Goal: Task Accomplishment & Management: Manage account settings

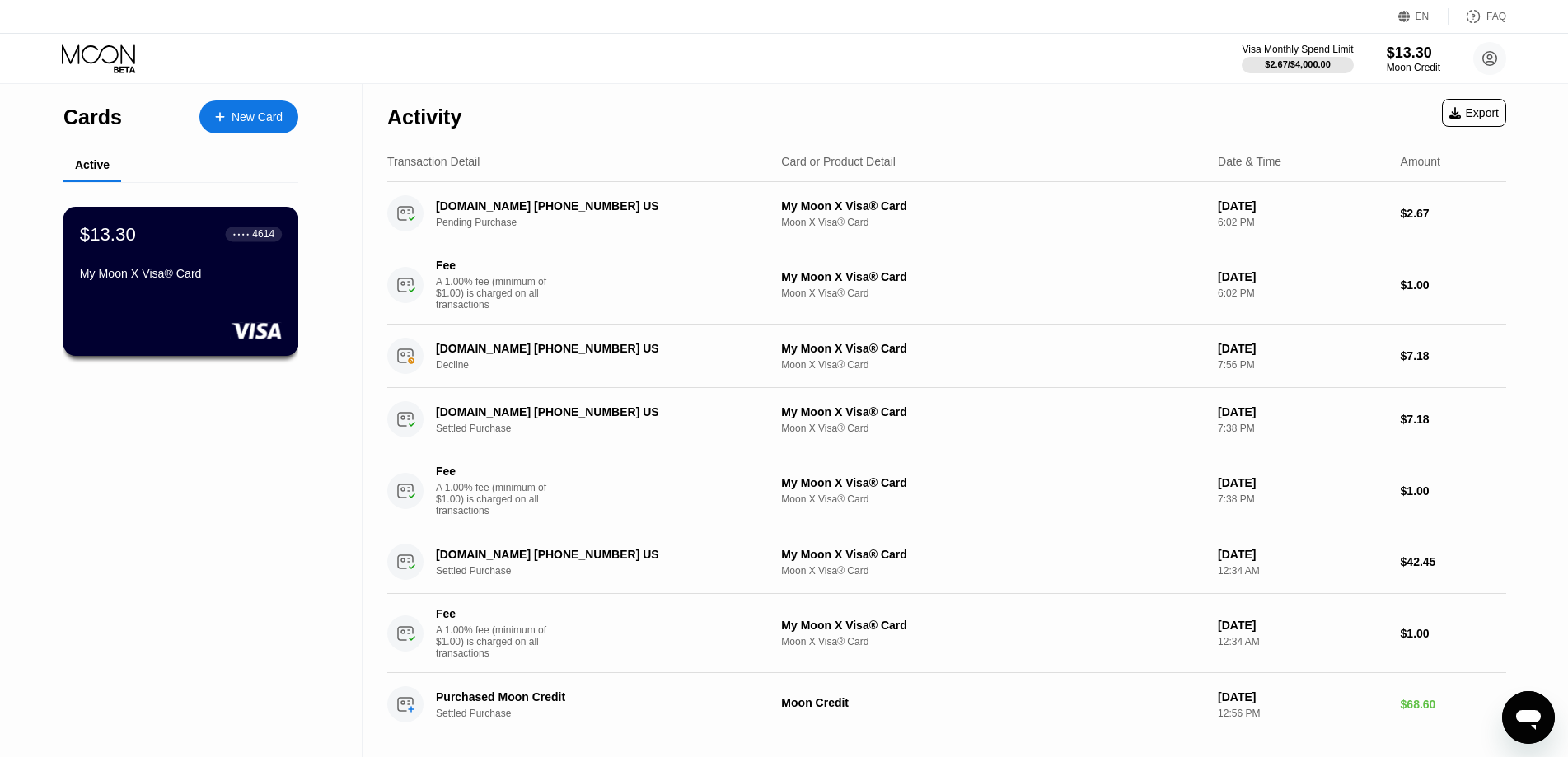
click at [186, 310] on div "$13.30 ● ● ● ● 4614 My Moon X Visa® Card" at bounding box center [180, 280] width 235 height 149
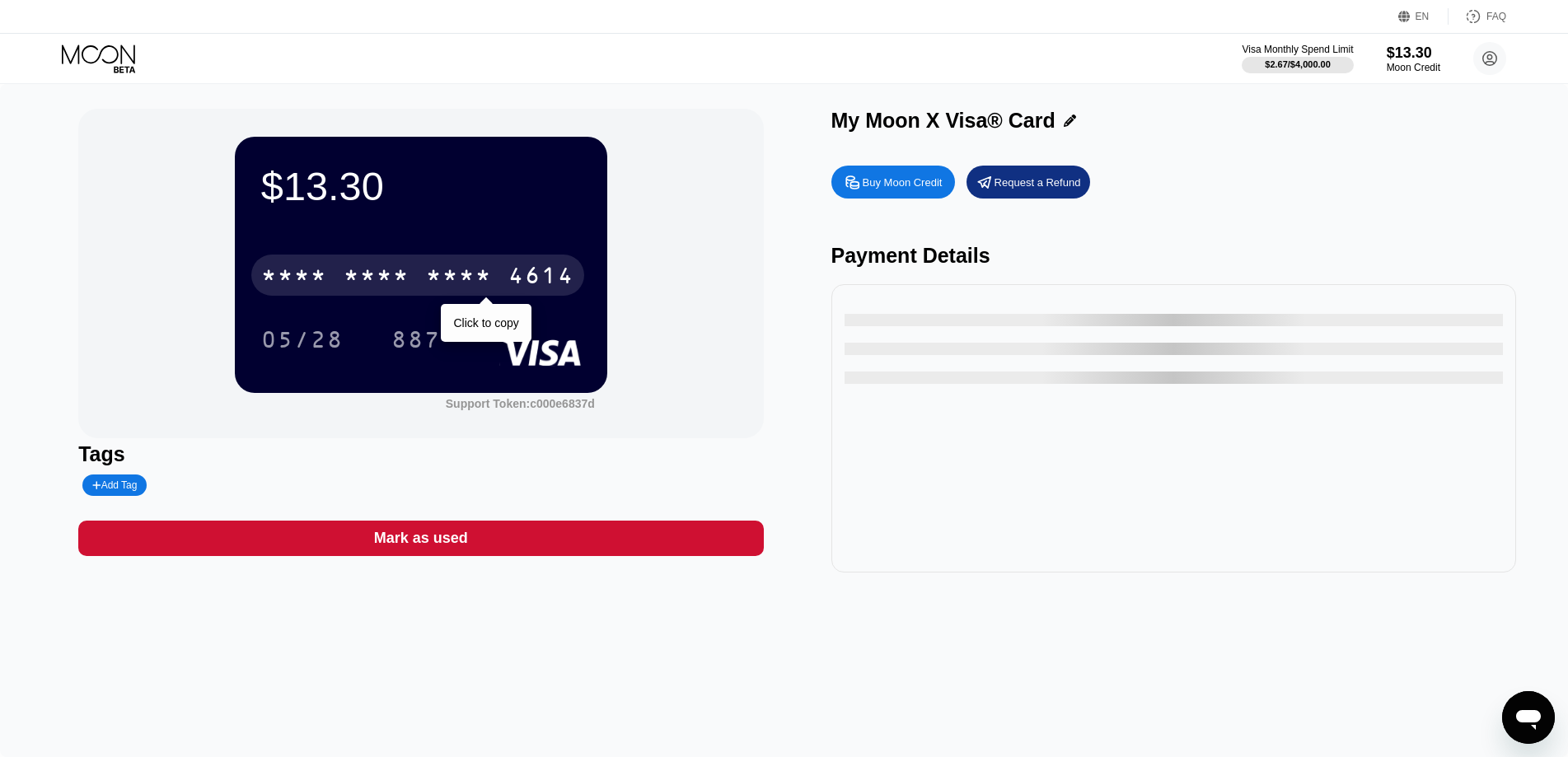
click at [505, 282] on div "* * * * * * * * * * * * 4614" at bounding box center [417, 275] width 333 height 41
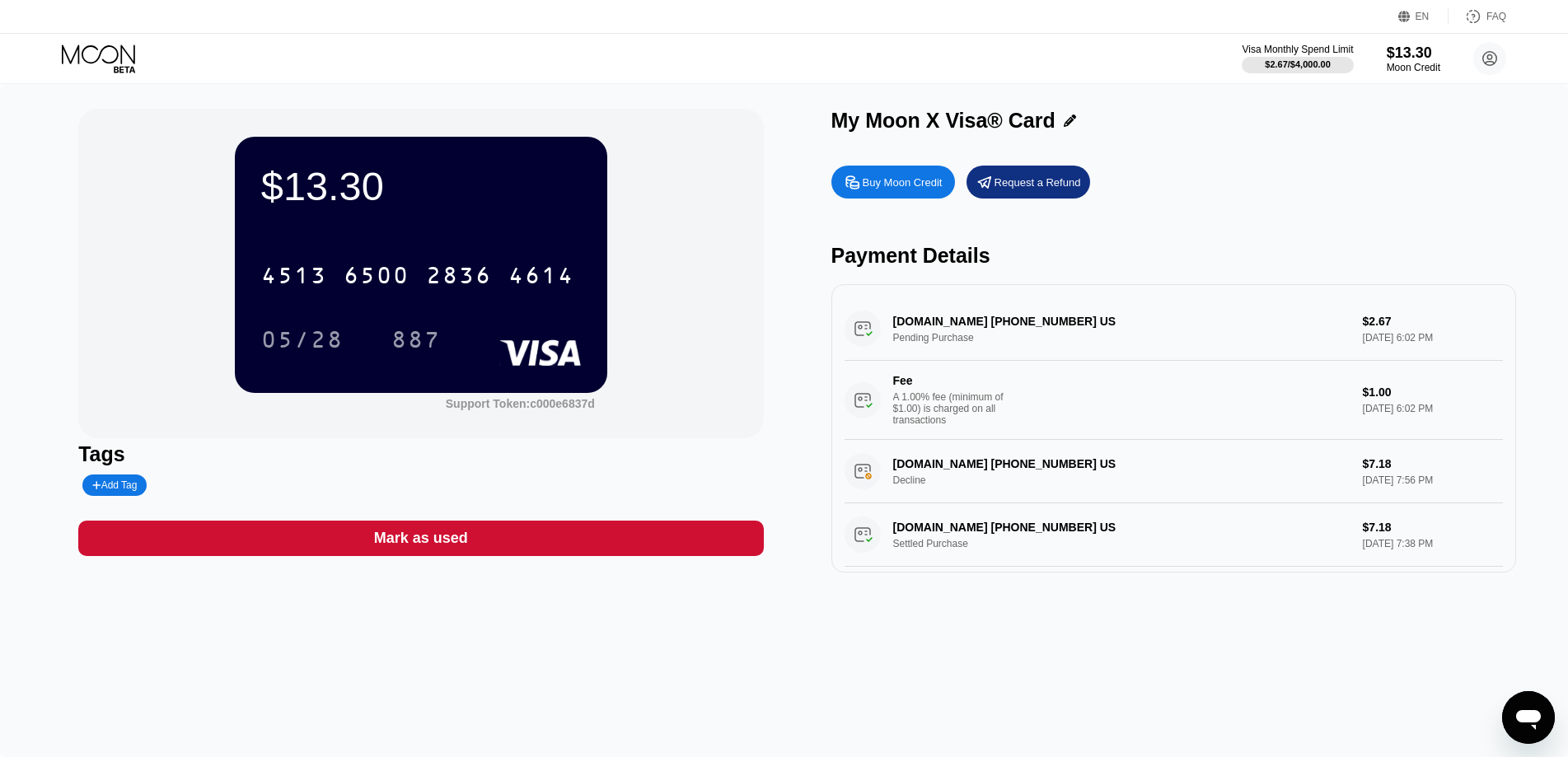
click at [95, 58] on icon at bounding box center [100, 59] width 77 height 29
